Goal: Information Seeking & Learning: Compare options

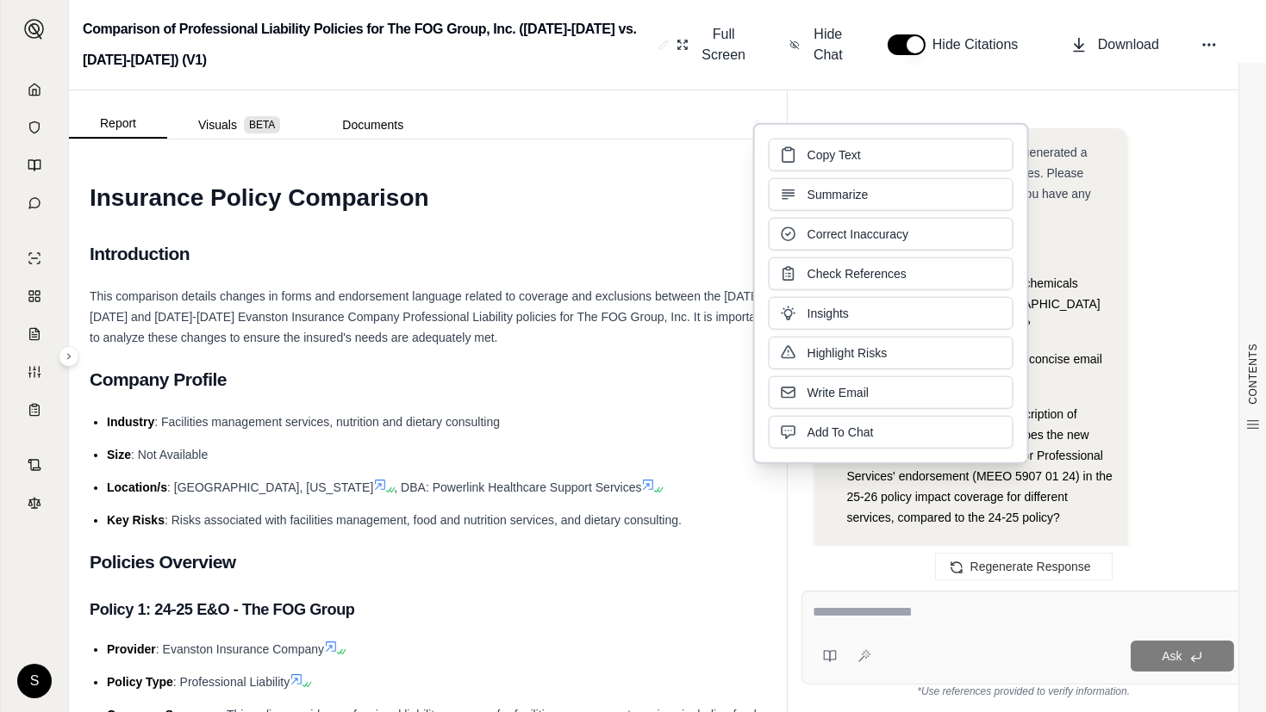
scroll to position [4892, 0]
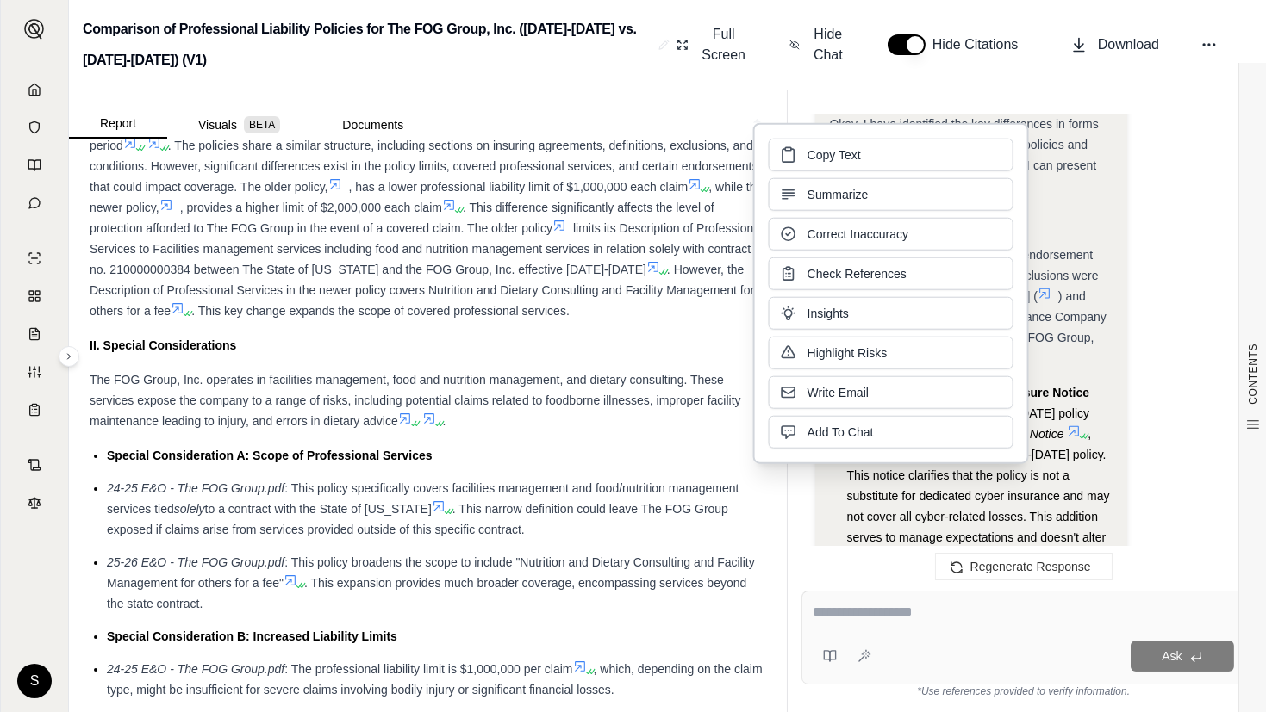
click at [28, 89] on icon at bounding box center [35, 90] width 14 height 14
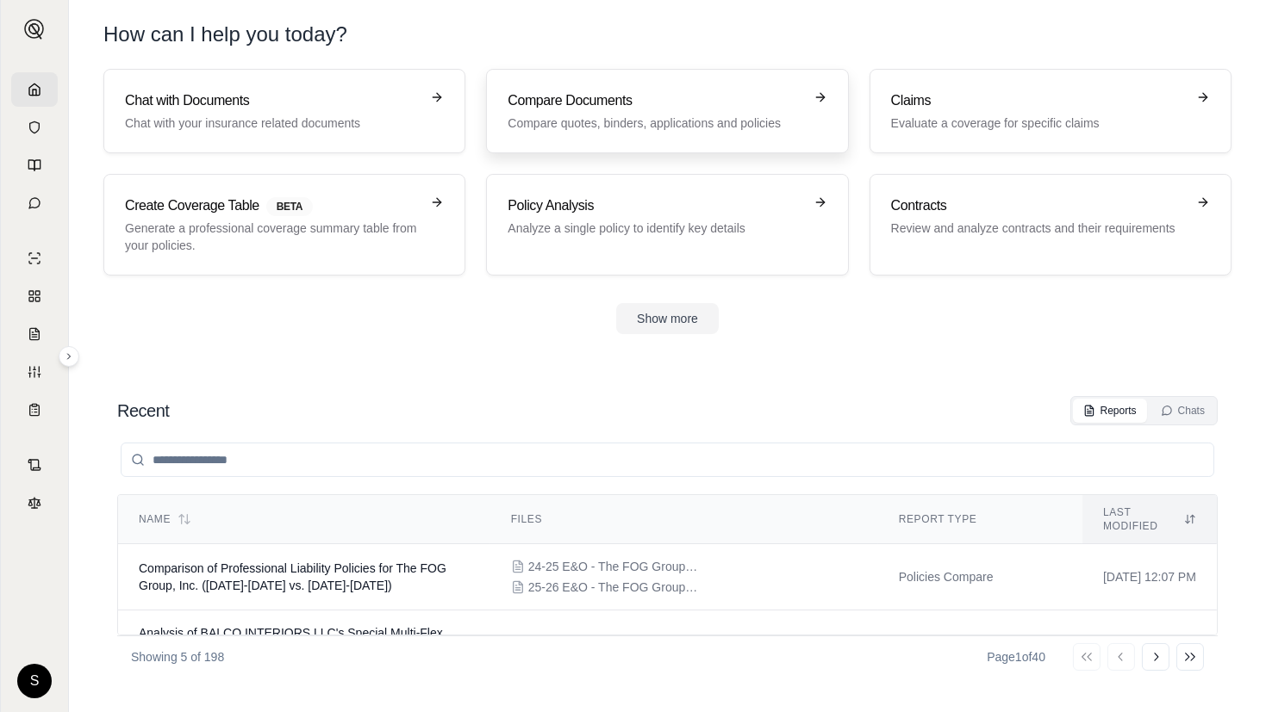
click at [695, 115] on p "Compare quotes, binders, applications and policies" at bounding box center [654, 123] width 295 height 17
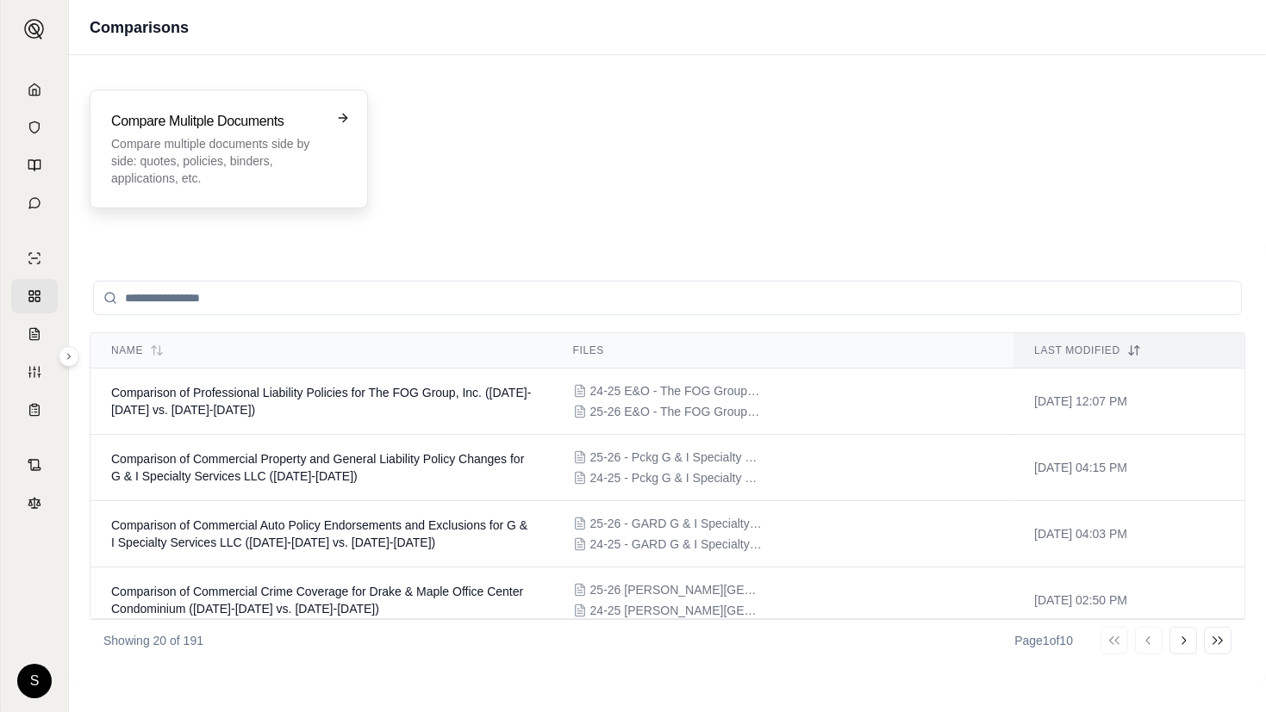
click at [183, 146] on p "Compare multiple documents side by side: quotes, policies, binders, application…" at bounding box center [216, 161] width 211 height 52
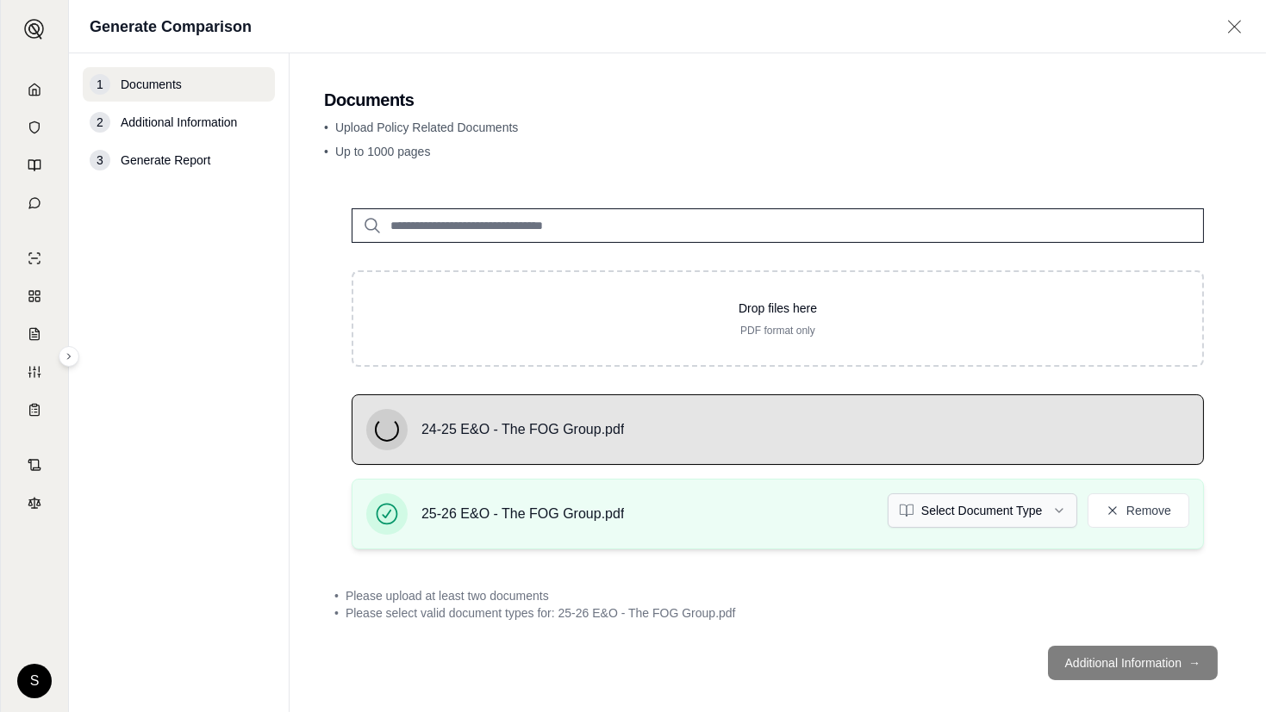
click at [991, 502] on html "S Generate Comparison 1 Documents 2 Additional Information 3 Generate Report Do…" at bounding box center [633, 356] width 1266 height 712
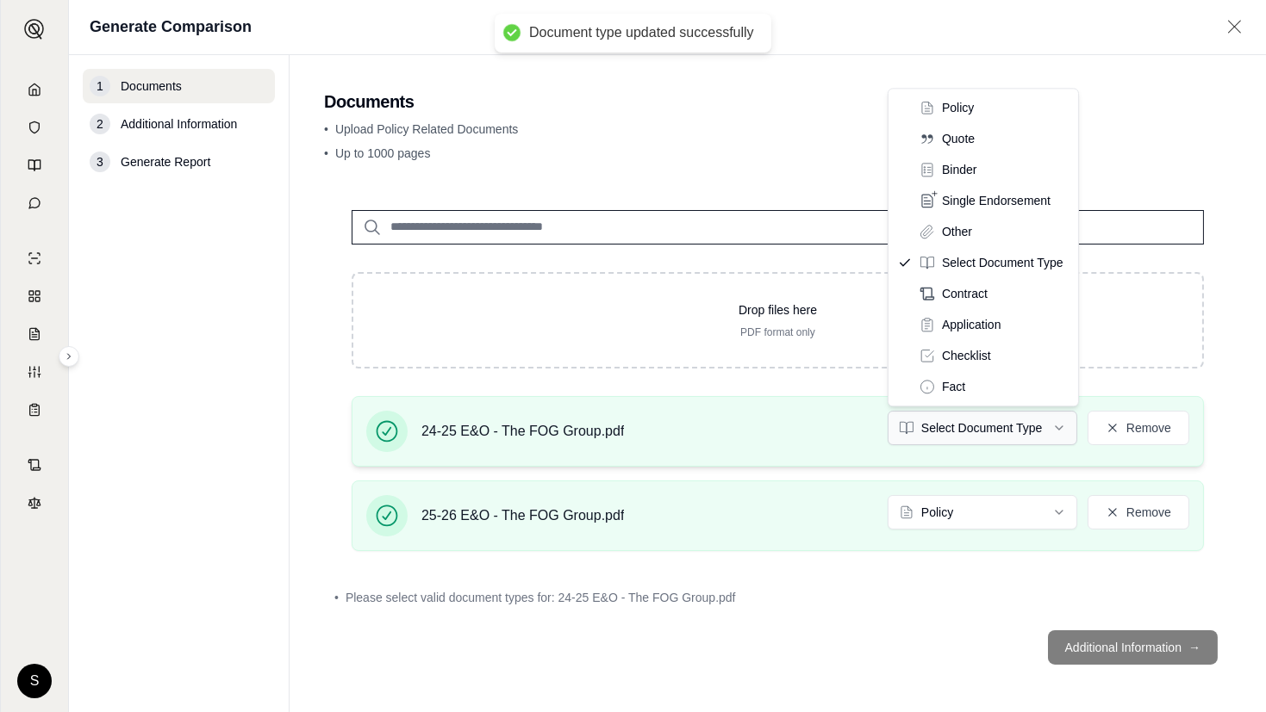
click at [993, 420] on html "Document type updated successfully S Generate Comparison 1 Documents 2 Addition…" at bounding box center [633, 356] width 1266 height 712
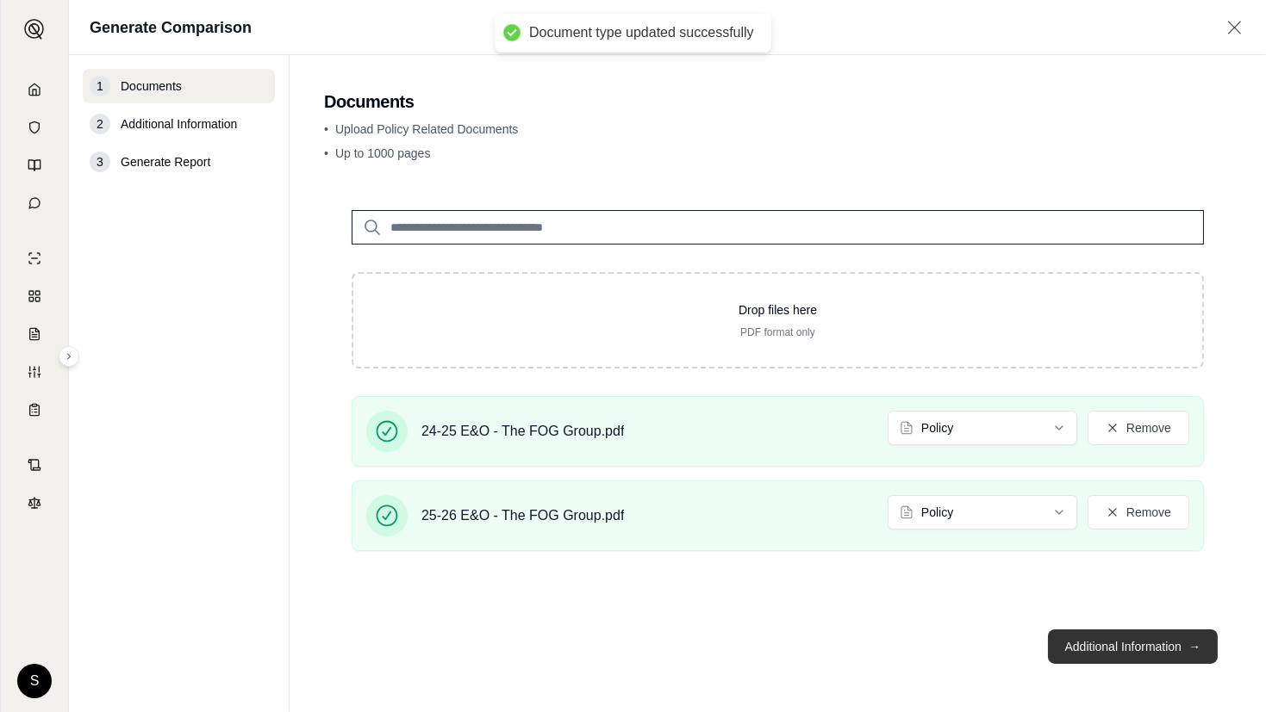
click at [1126, 641] on button "Additional Information →" at bounding box center [1133, 647] width 170 height 34
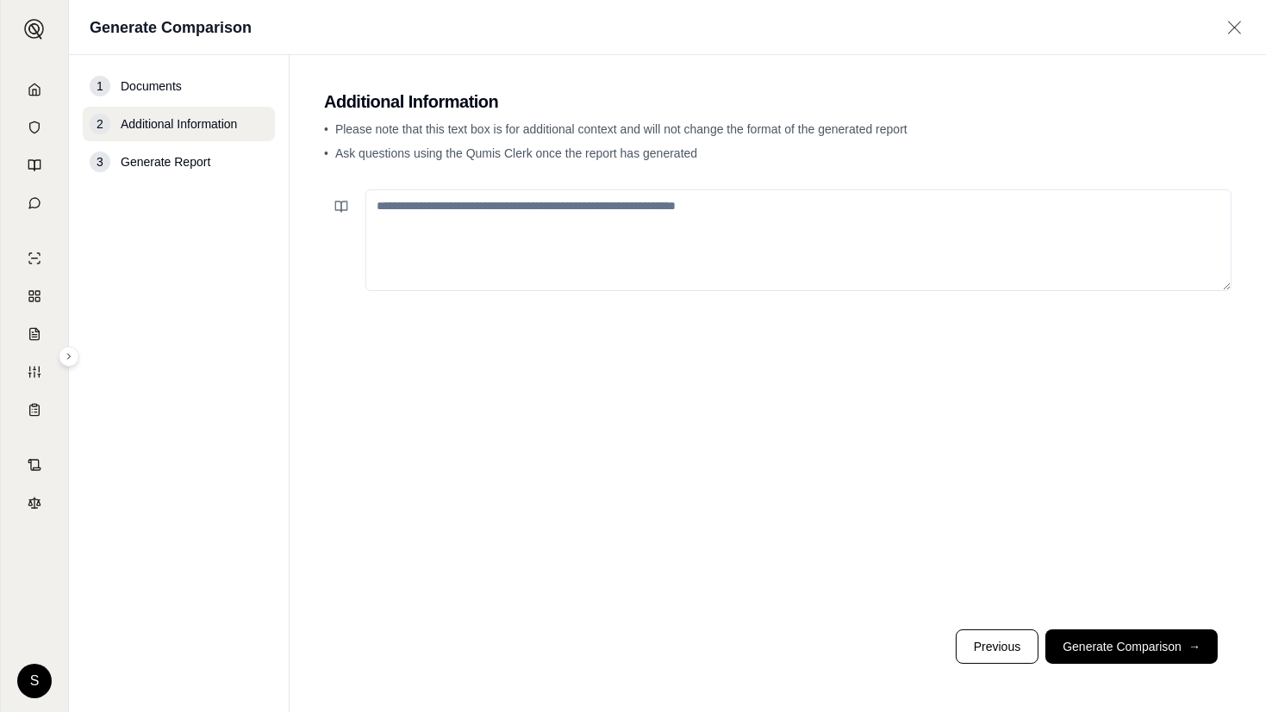
drag, startPoint x: 470, startPoint y: 218, endPoint x: 1223, endPoint y: 259, distance: 754.1
click at [472, 217] on textarea at bounding box center [798, 241] width 866 height 102
click at [476, 259] on textarea at bounding box center [798, 241] width 866 height 102
paste textarea "**********"
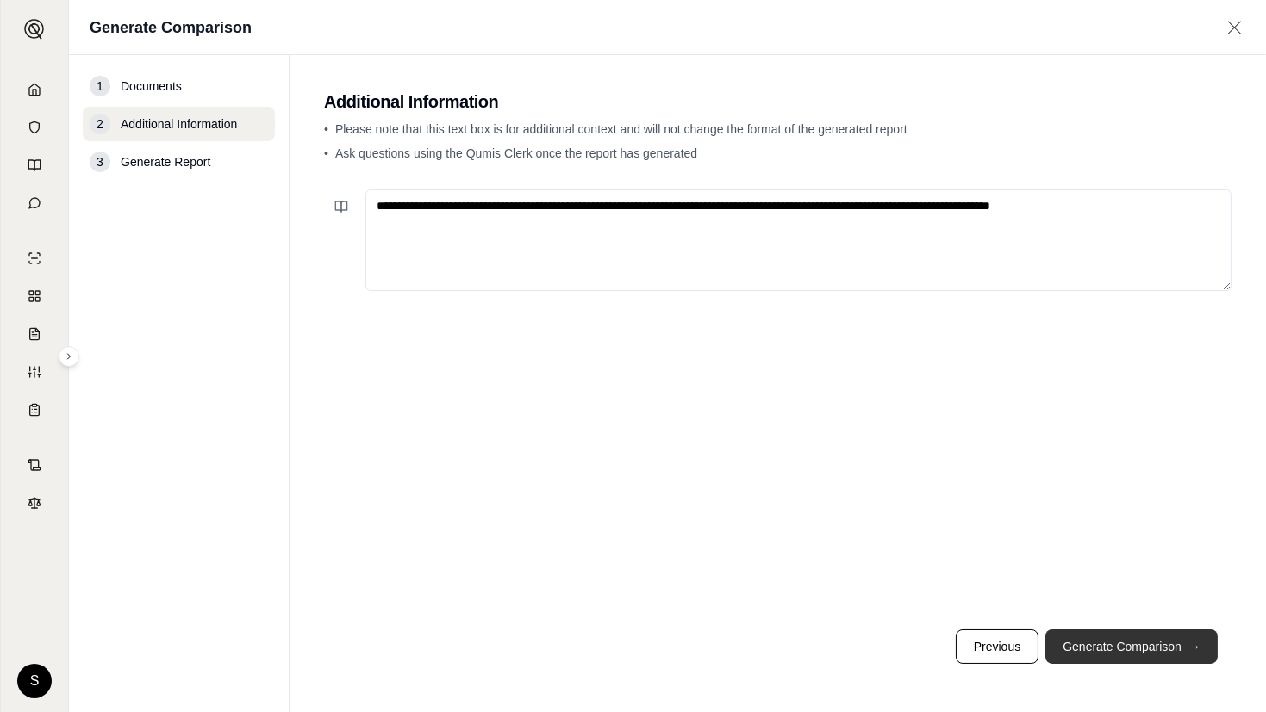
type textarea "**********"
click at [1106, 639] on button "Generate Comparison →" at bounding box center [1131, 647] width 172 height 34
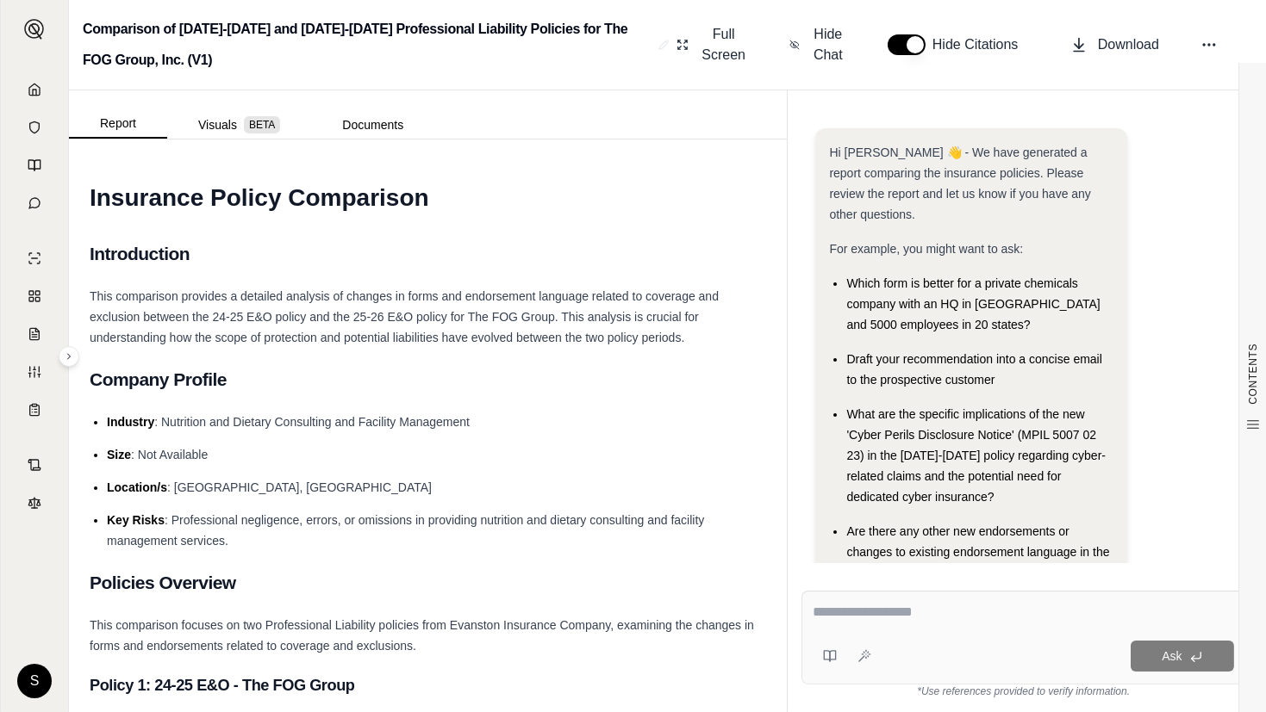
scroll to position [95, 0]
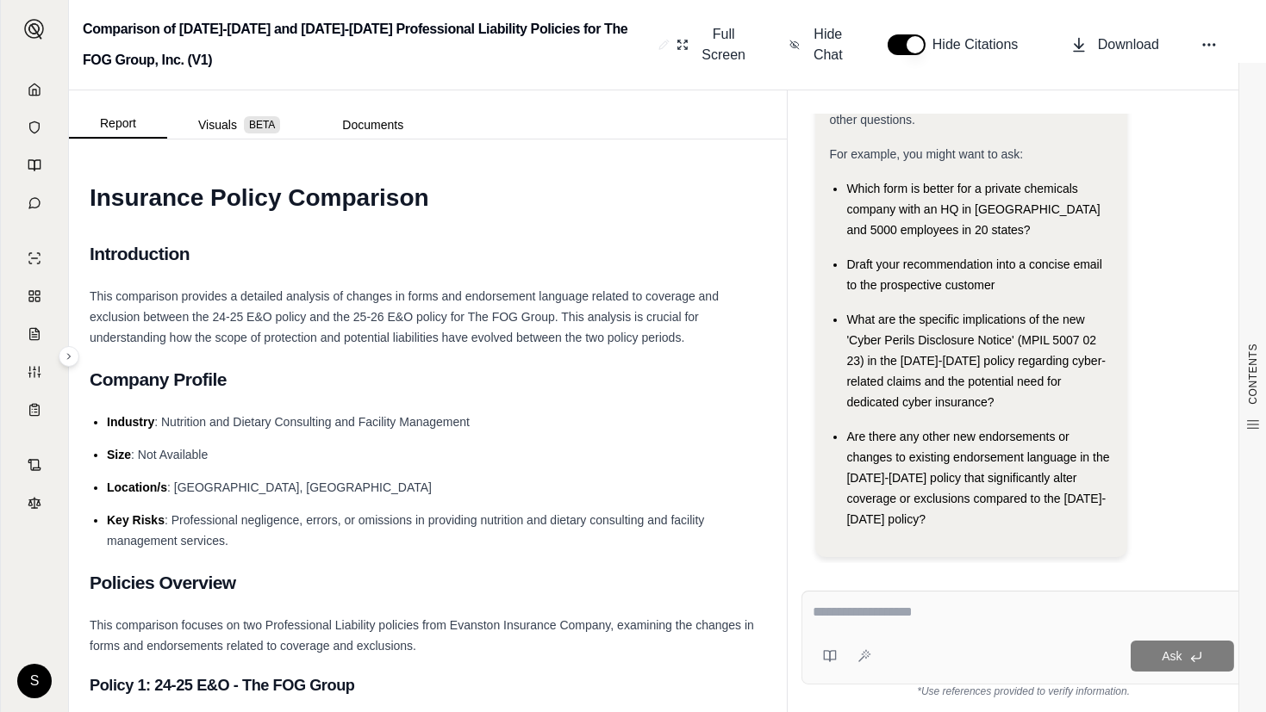
click at [922, 619] on textarea at bounding box center [1022, 612] width 421 height 21
paste textarea "**********"
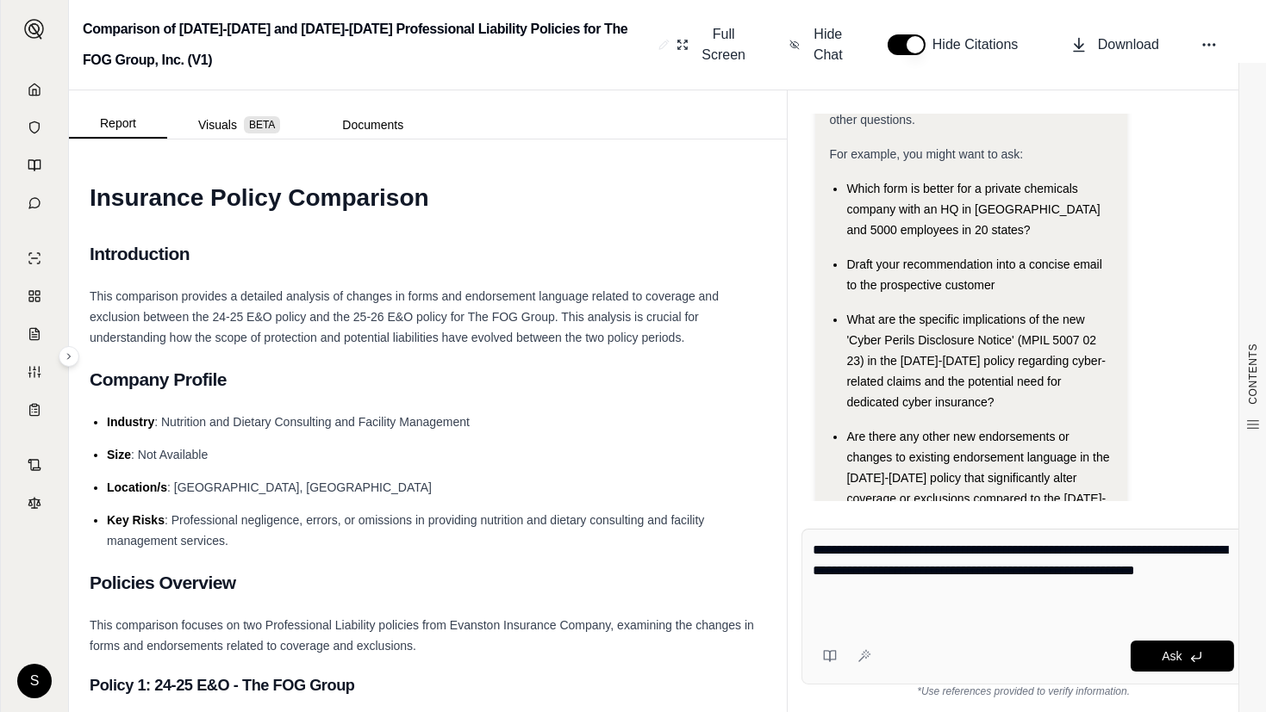
type textarea "**********"
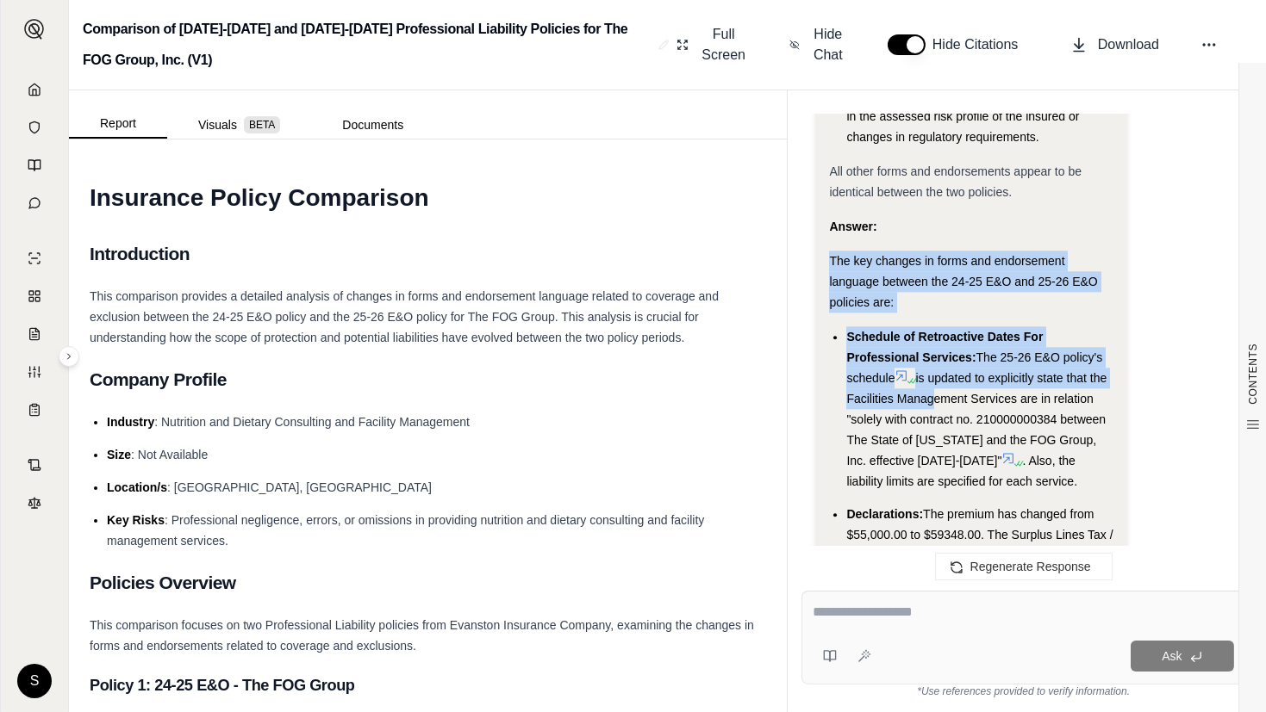
scroll to position [8995, 0]
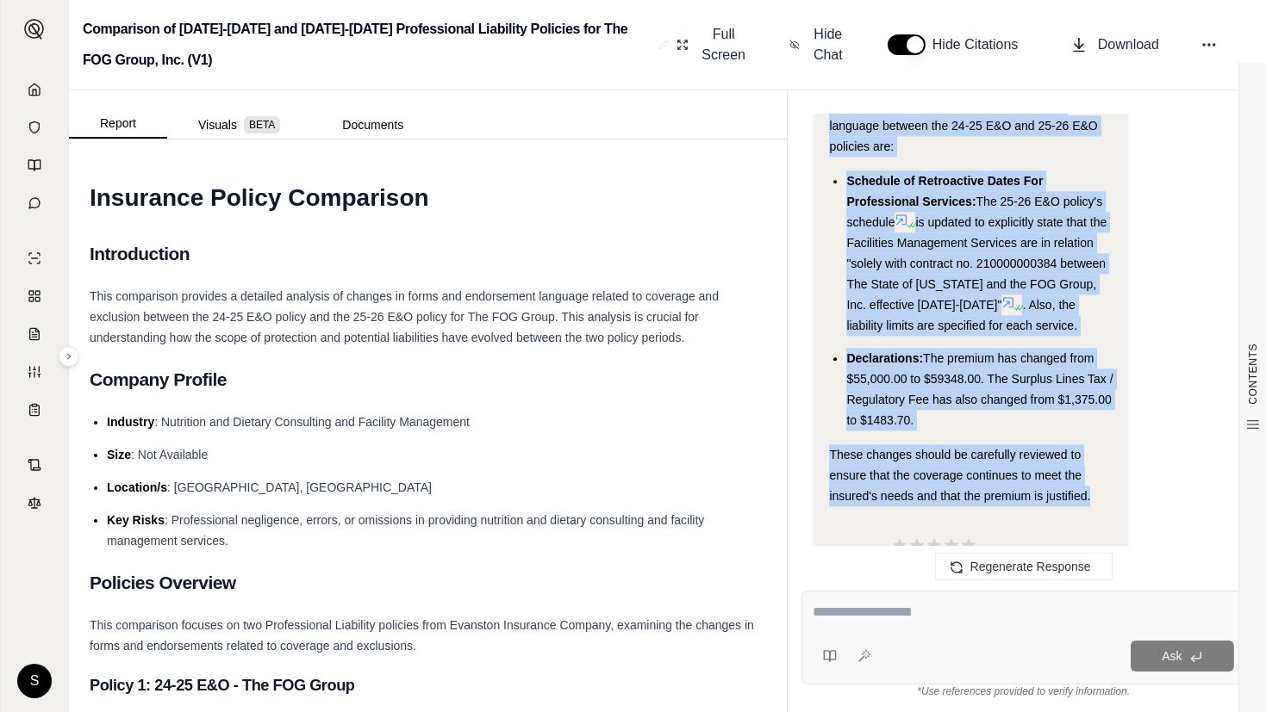
drag, startPoint x: 829, startPoint y: 190, endPoint x: 1089, endPoint y: 439, distance: 360.1
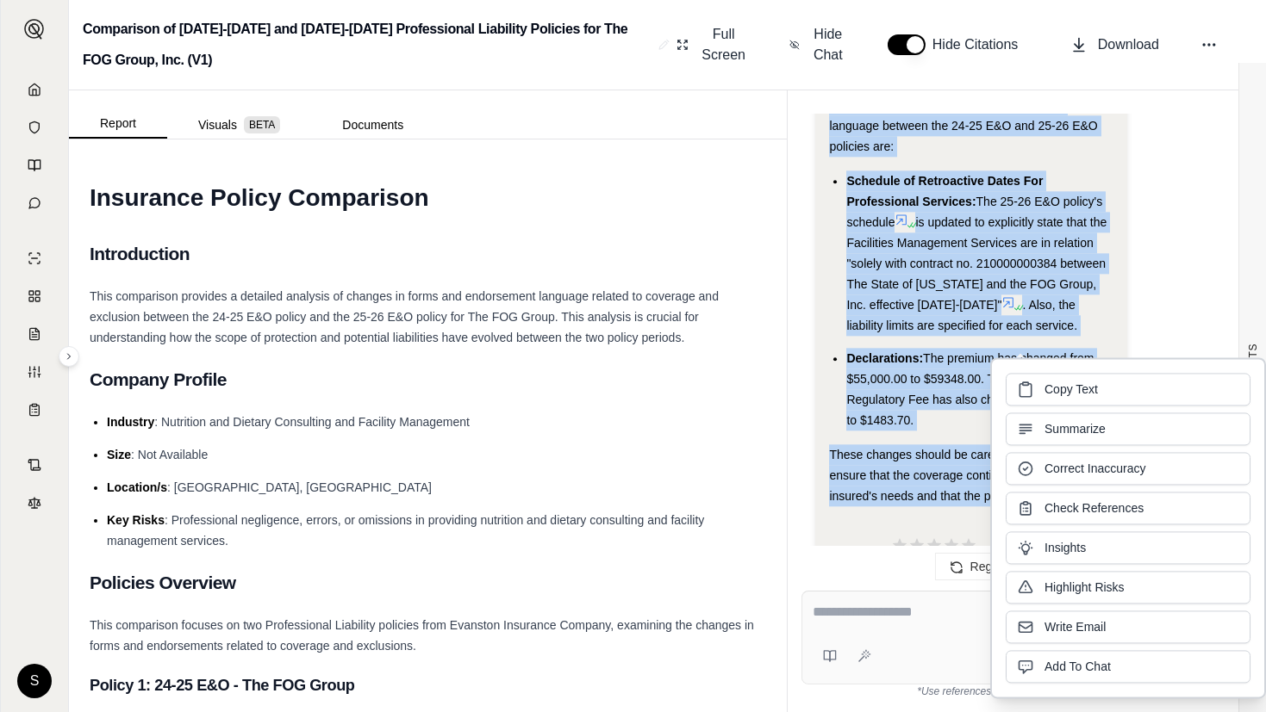
copy div "The key changes in forms and endorsement language between the 24-25 E&O and 25-…"
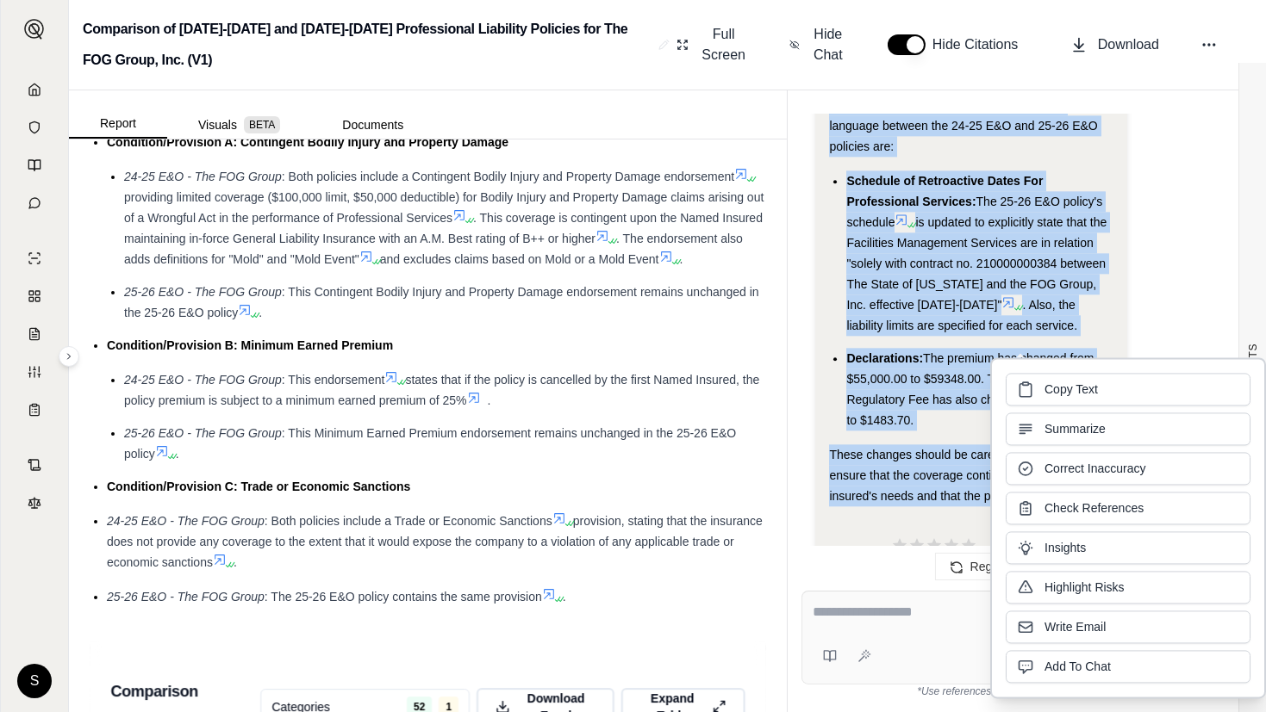
scroll to position [3837, 0]
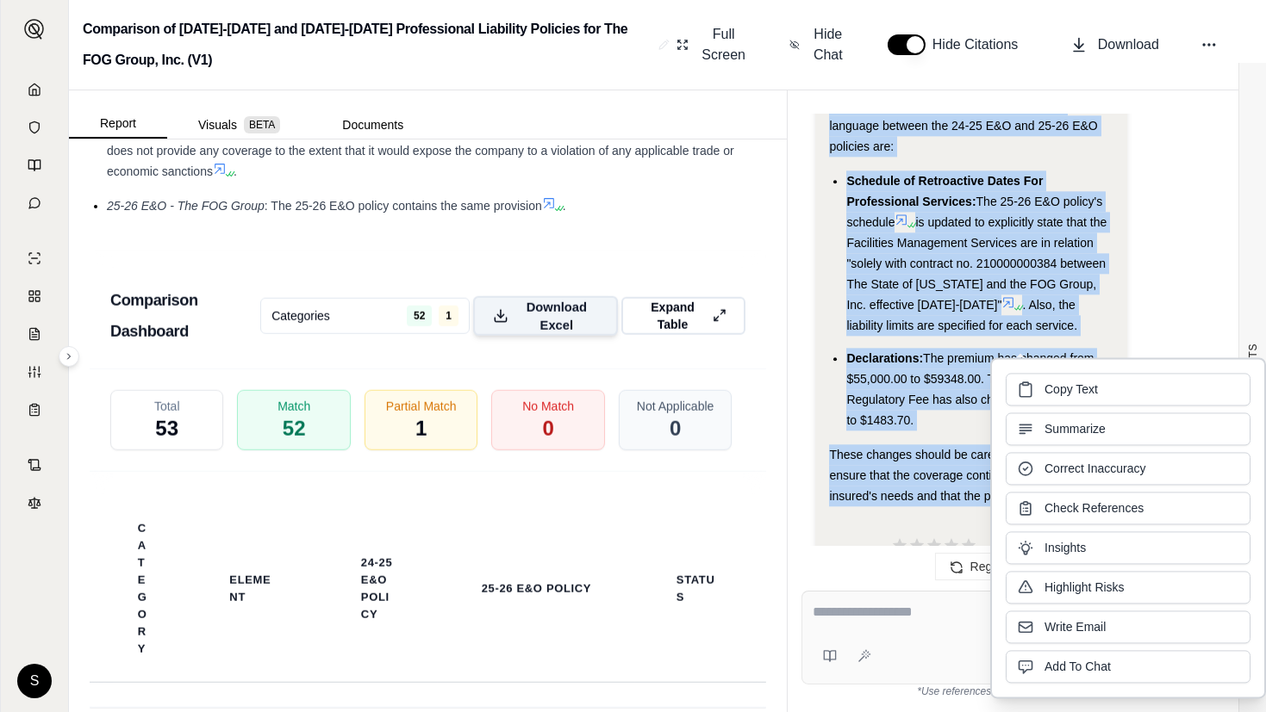
click at [570, 334] on span "Download Excel" at bounding box center [556, 316] width 82 height 36
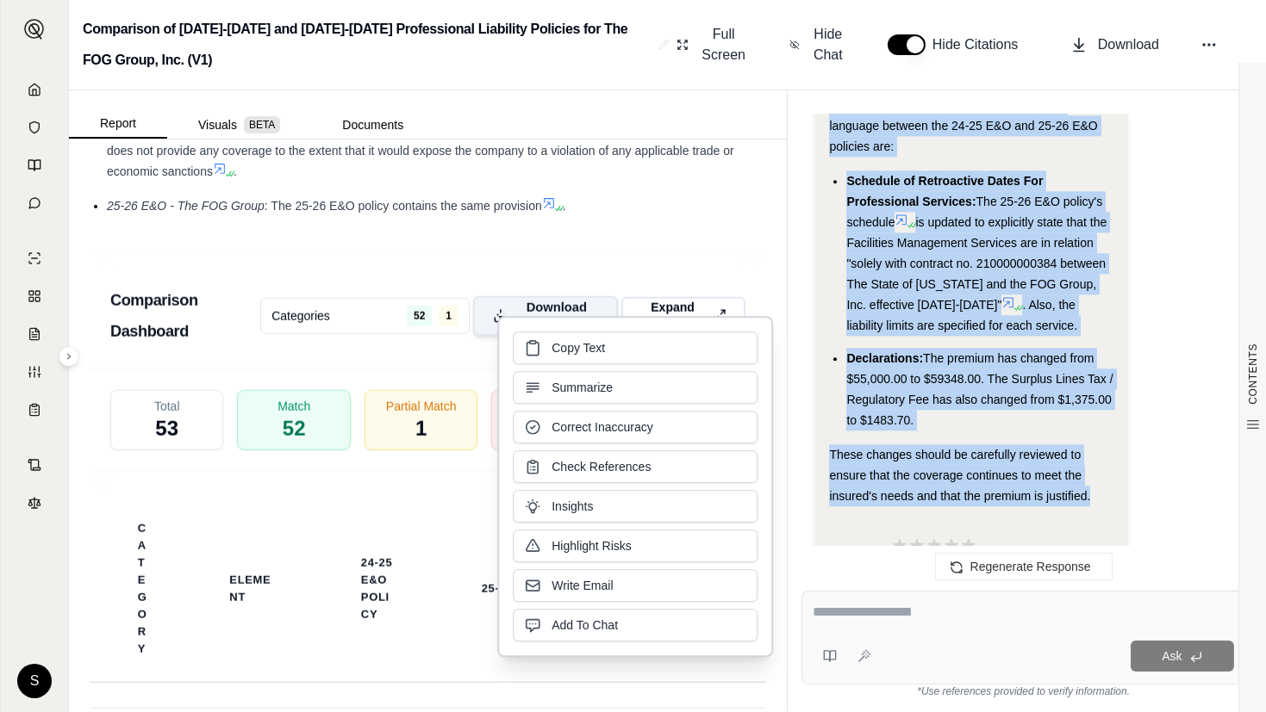
click at [570, 398] on button "Summarize" at bounding box center [635, 387] width 245 height 33
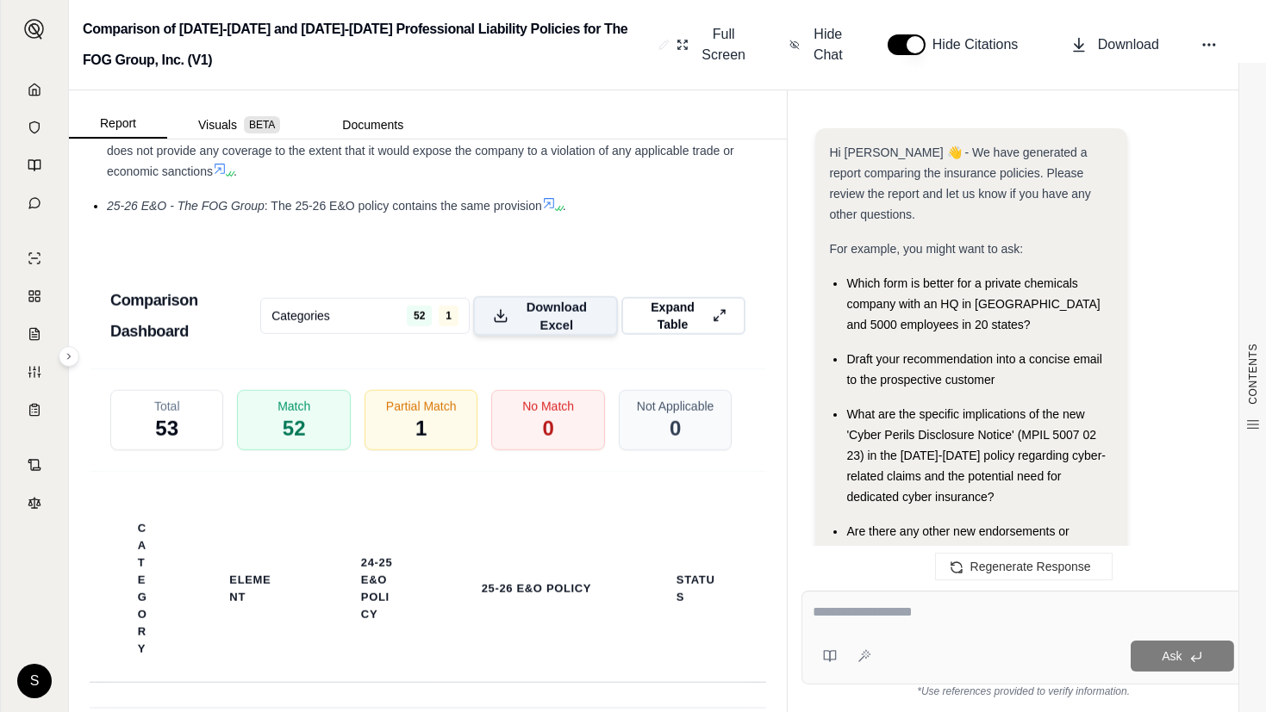
scroll to position [9937, 0]
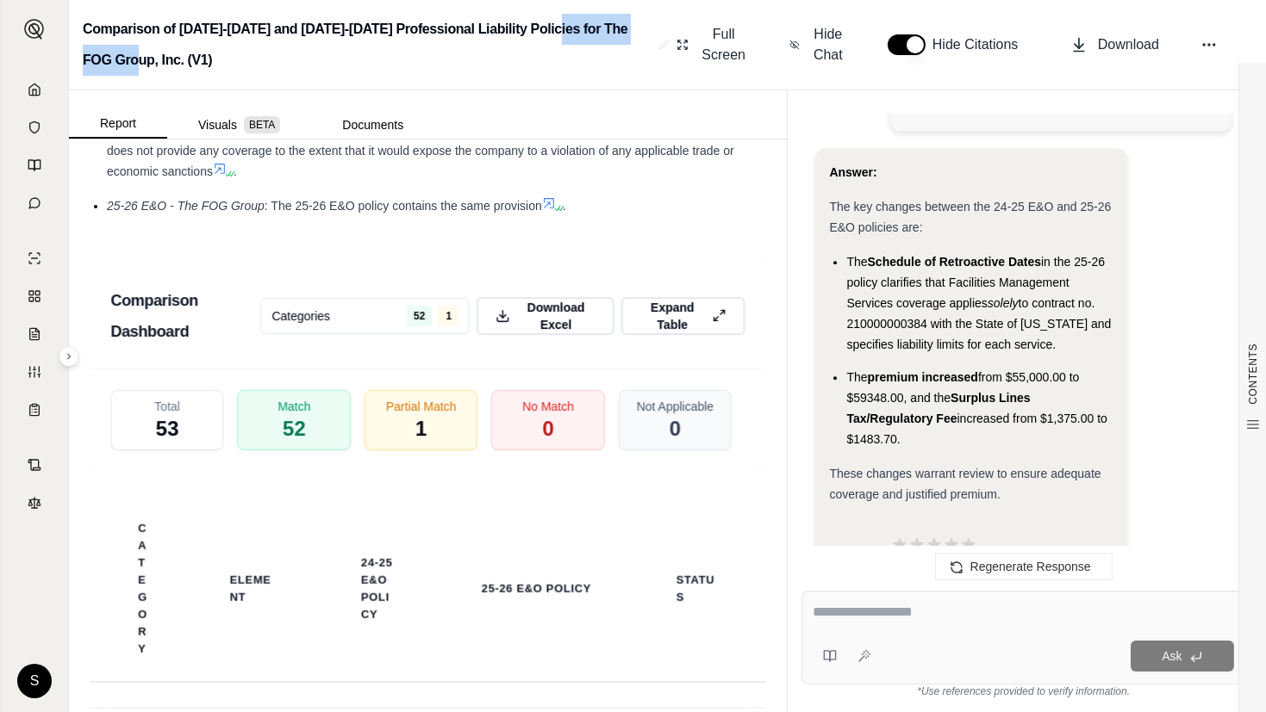
drag, startPoint x: 547, startPoint y: 25, endPoint x: 151, endPoint y: 66, distance: 398.4
click at [151, 66] on h2 "Comparison of [DATE]-[DATE] and [DATE]-[DATE] Professional Liability Policies f…" at bounding box center [367, 45] width 569 height 62
copy h2 "The FOG Group, Inc."
